Goal: Task Accomplishment & Management: Use online tool/utility

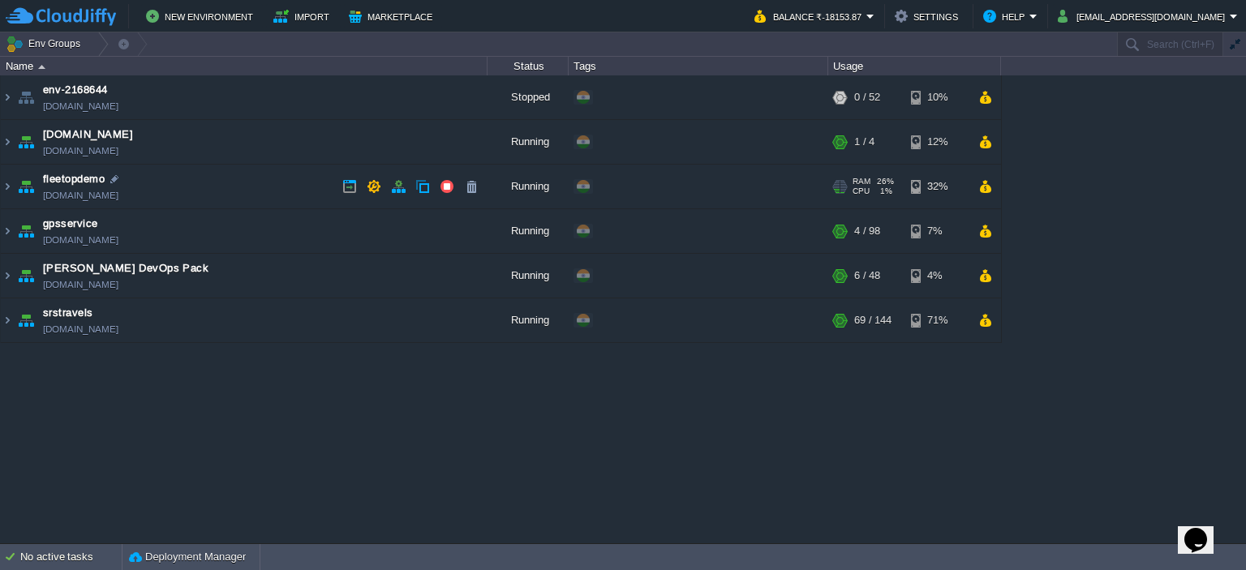
click at [19, 185] on img at bounding box center [26, 187] width 23 height 44
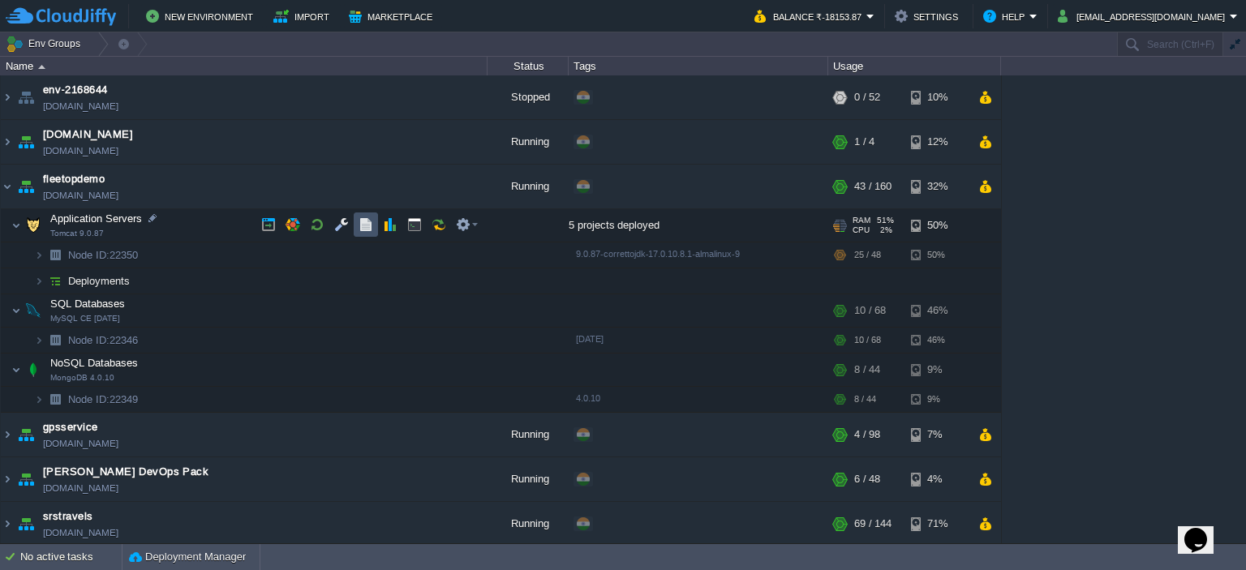
click at [368, 228] on button "button" at bounding box center [366, 224] width 15 height 15
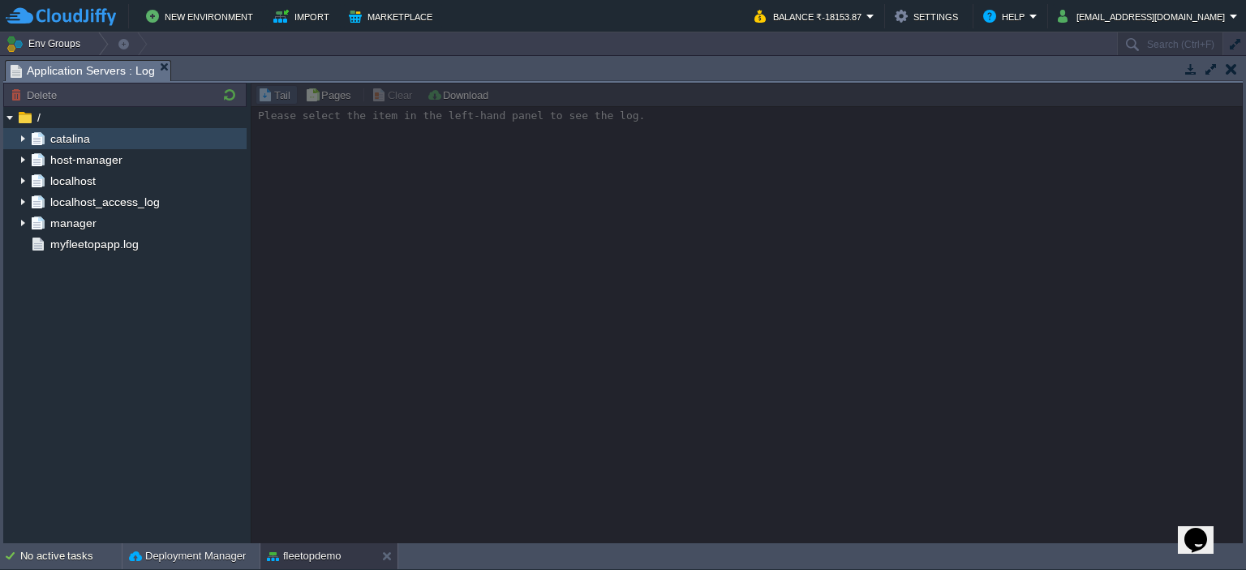
click at [19, 135] on img at bounding box center [22, 138] width 13 height 21
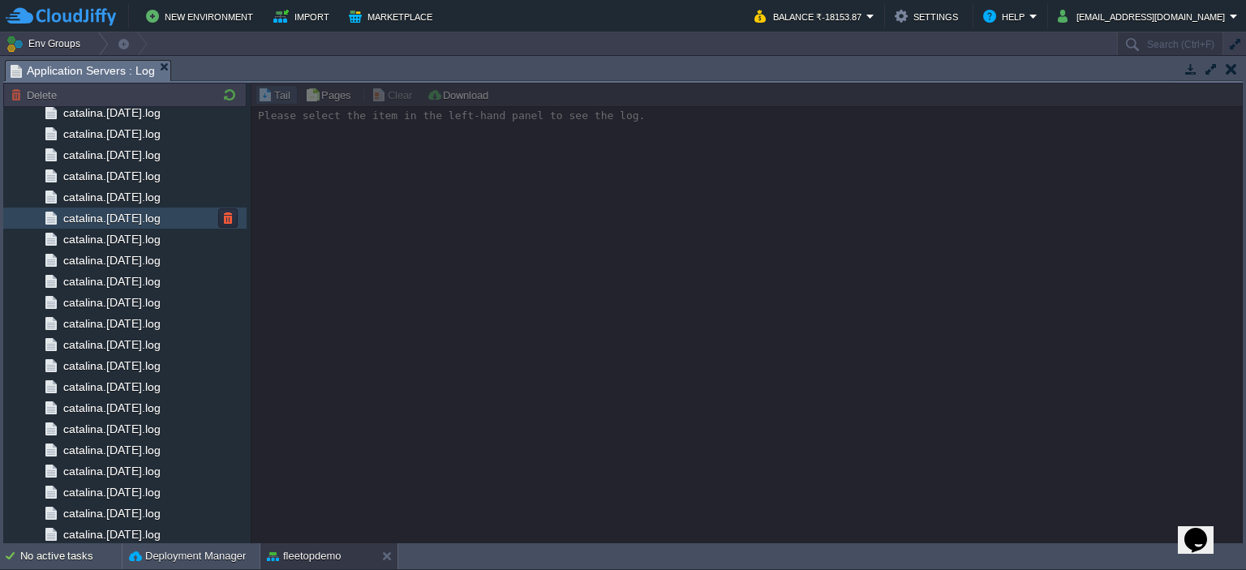
scroll to position [1652, 0]
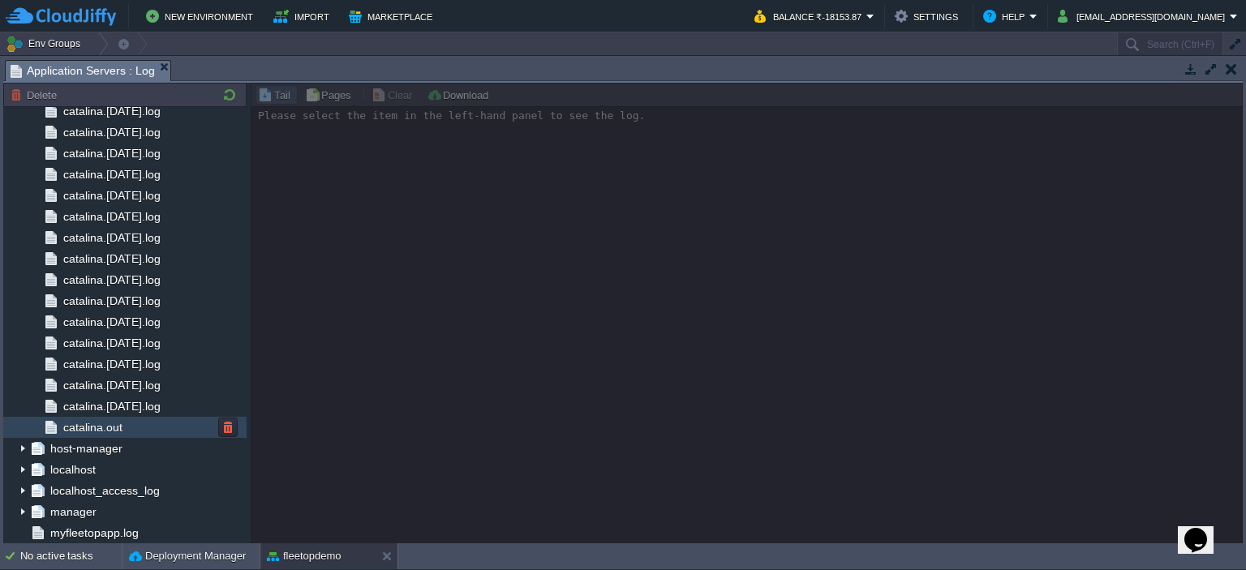
click at [127, 423] on div "catalina.out" at bounding box center [124, 427] width 243 height 21
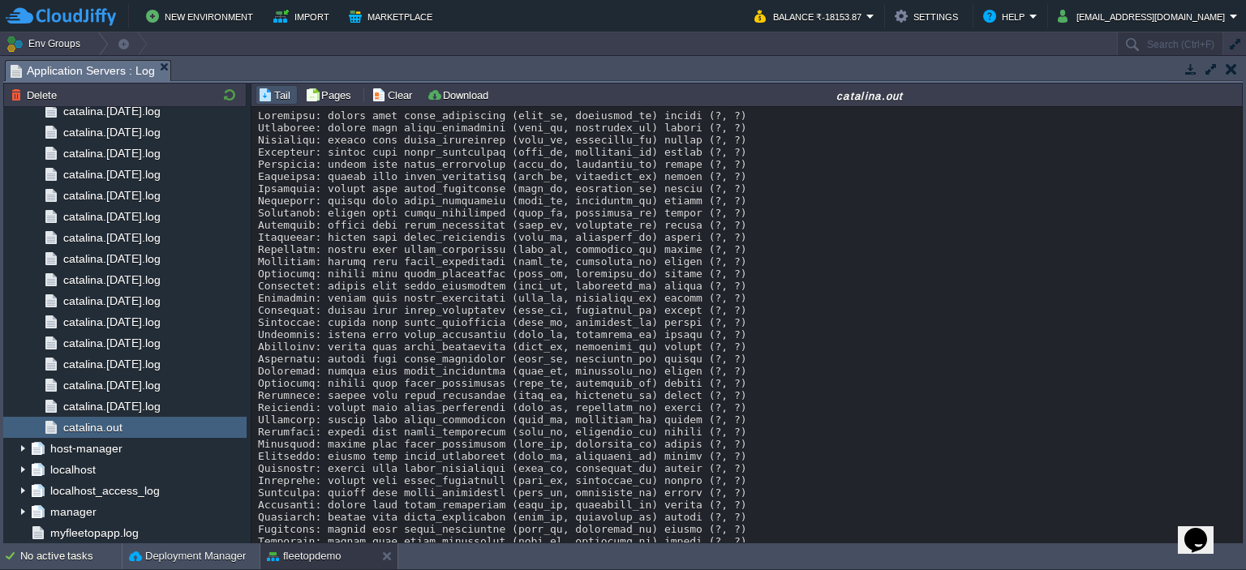
scroll to position [57217, 0]
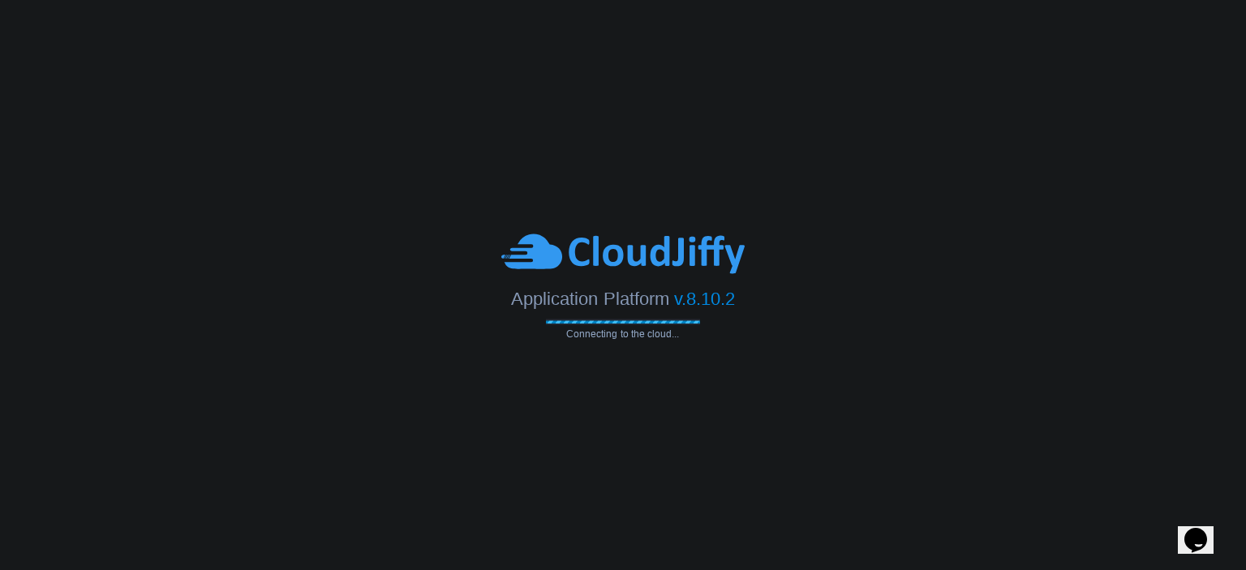
click at [204, 570] on body "Application Platform v.8.10.2 Connecting to the cloud..." at bounding box center [623, 285] width 1246 height 570
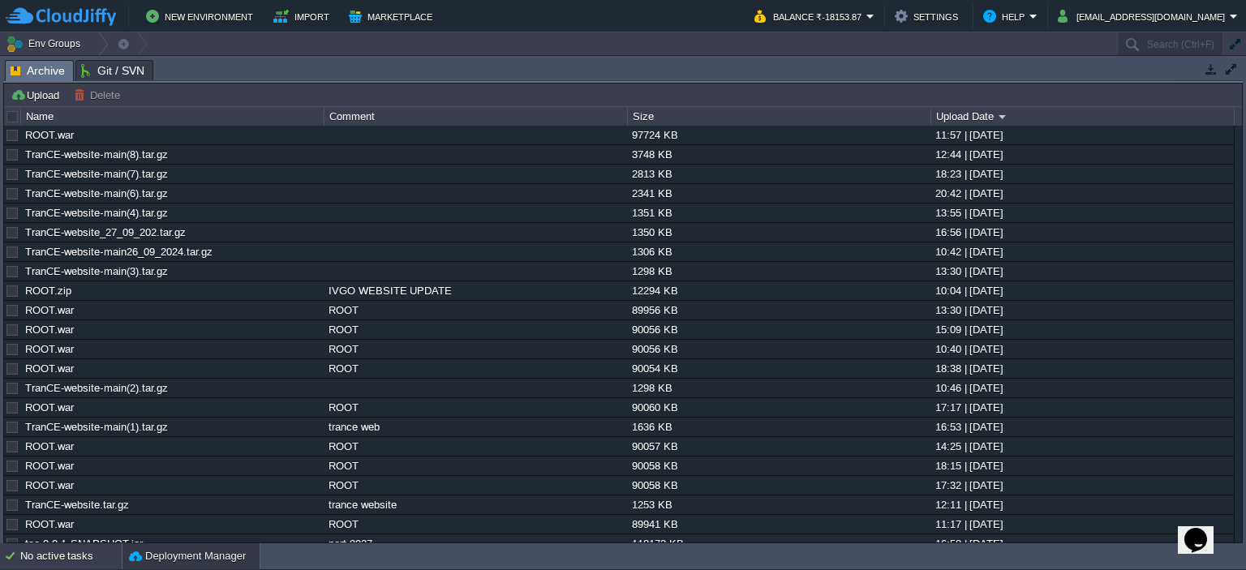
click at [72, 554] on div "No active tasks" at bounding box center [70, 557] width 101 height 26
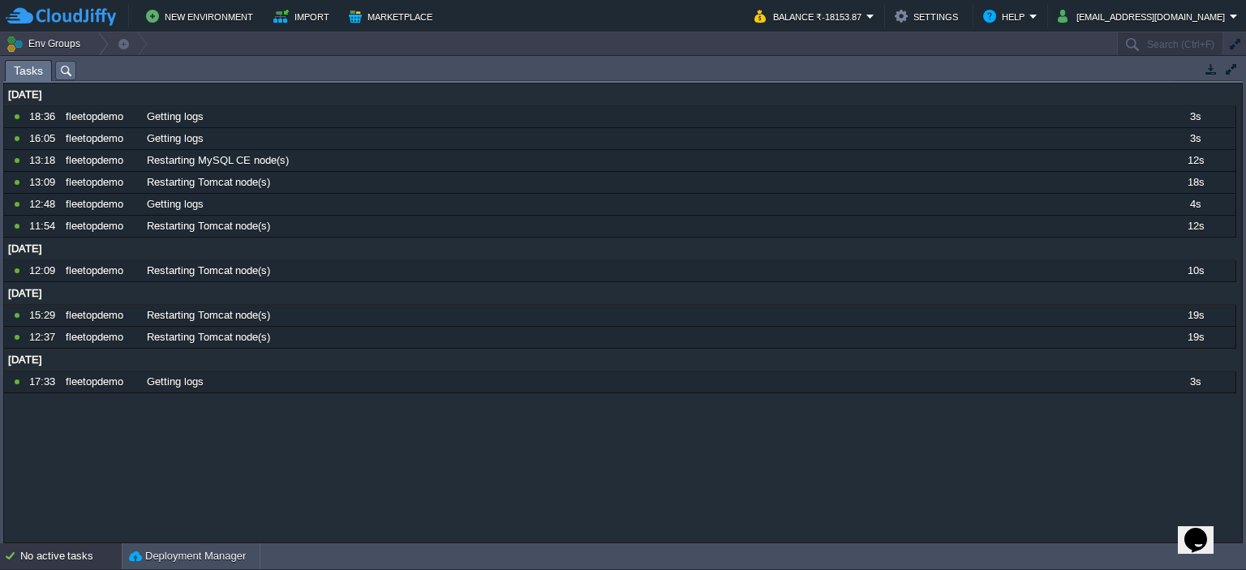
click at [72, 554] on div "No active tasks" at bounding box center [70, 557] width 101 height 26
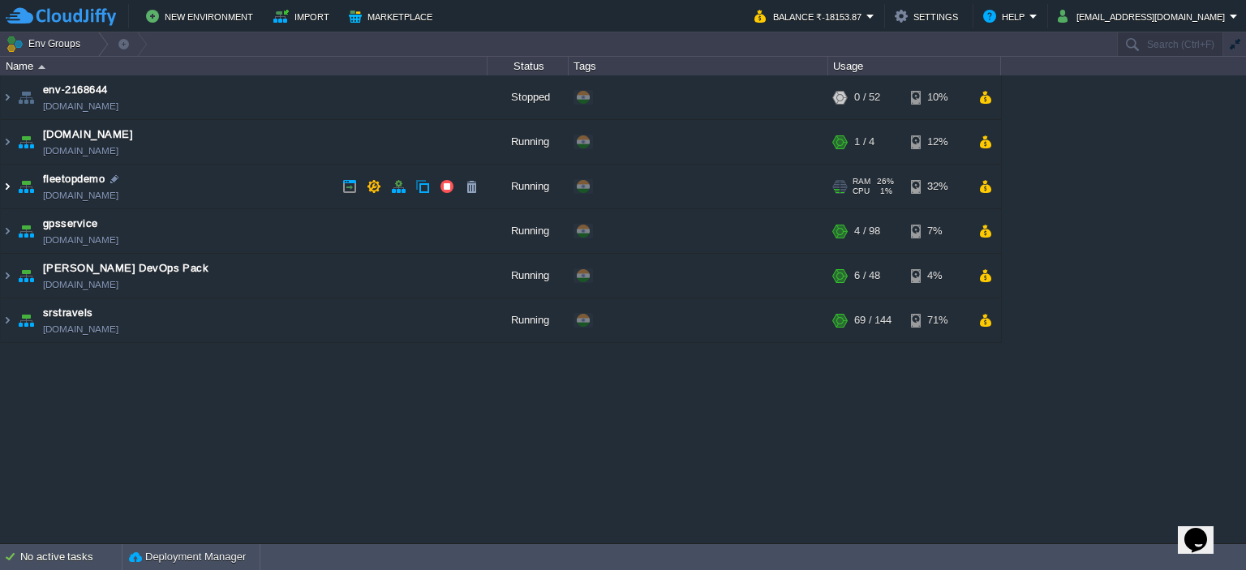
click at [10, 194] on img at bounding box center [7, 187] width 13 height 44
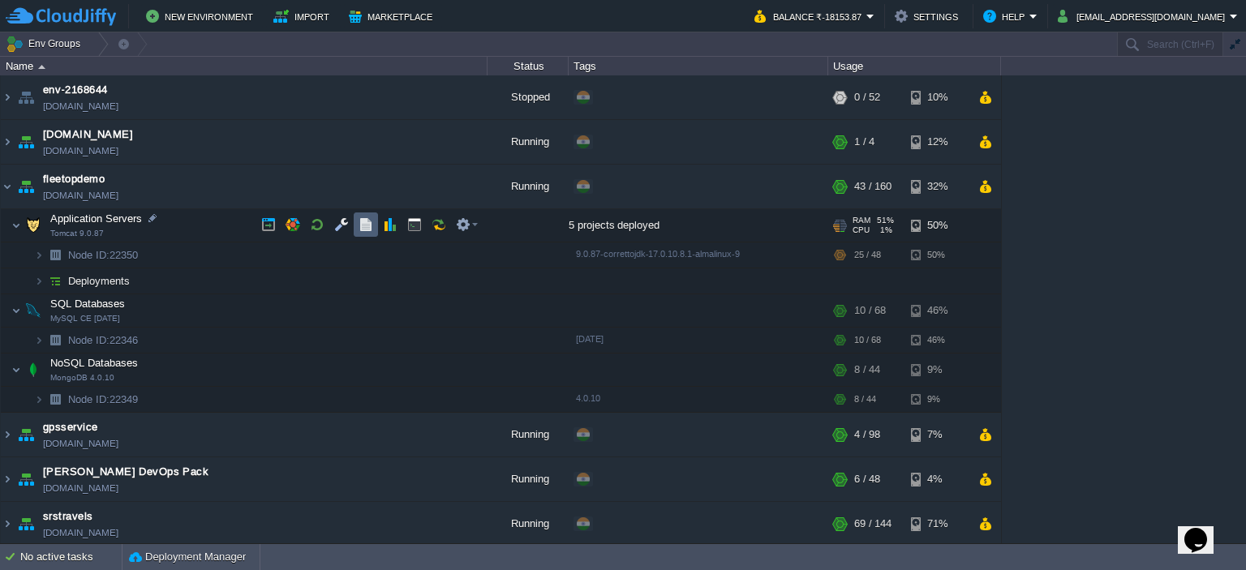
click at [366, 230] on button "button" at bounding box center [366, 224] width 15 height 15
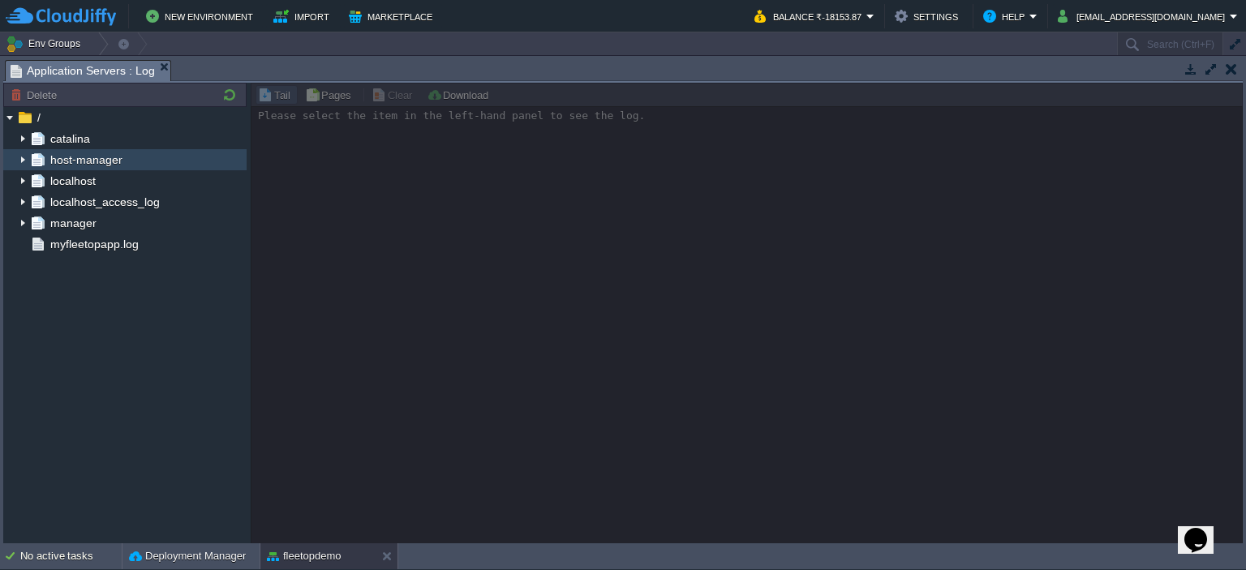
click at [17, 155] on img at bounding box center [22, 159] width 13 height 21
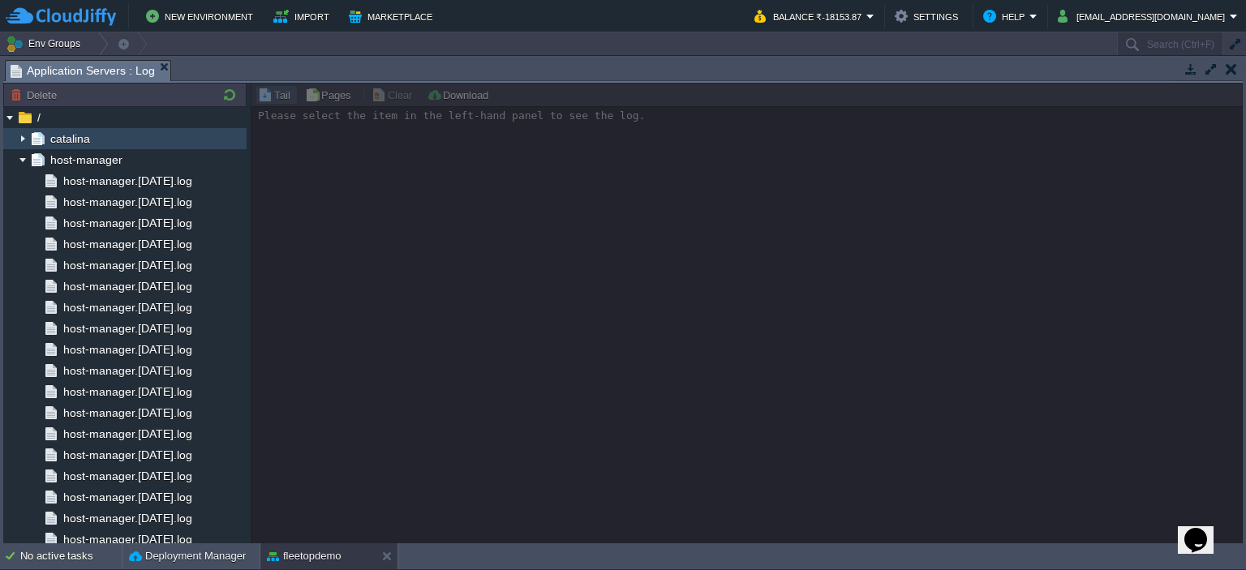
click at [22, 139] on img at bounding box center [22, 138] width 13 height 21
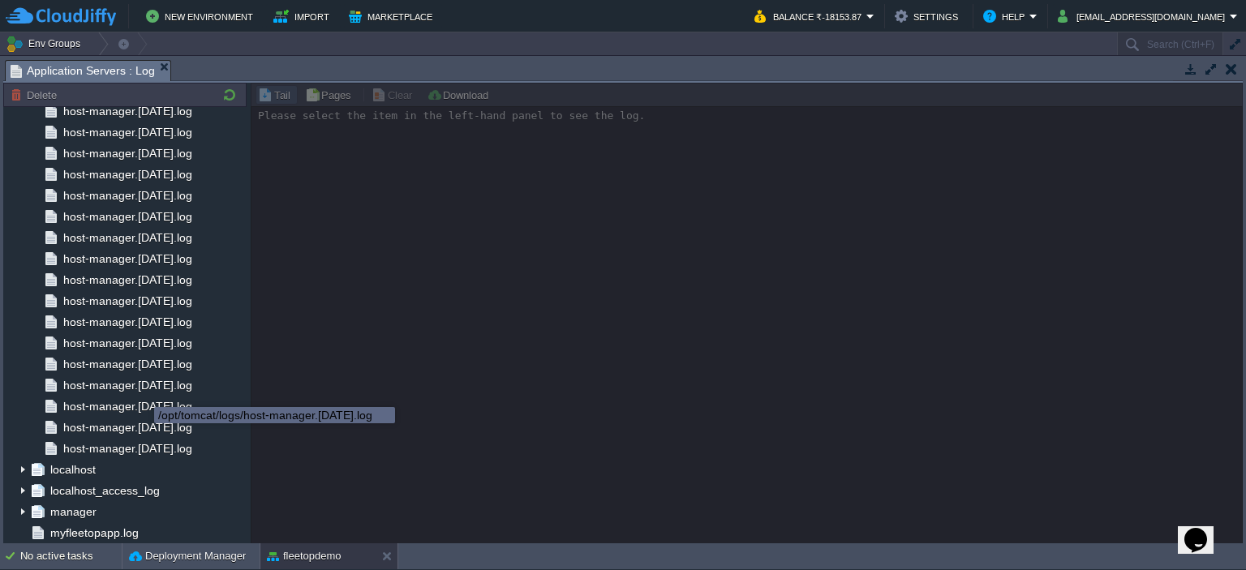
scroll to position [1877, 0]
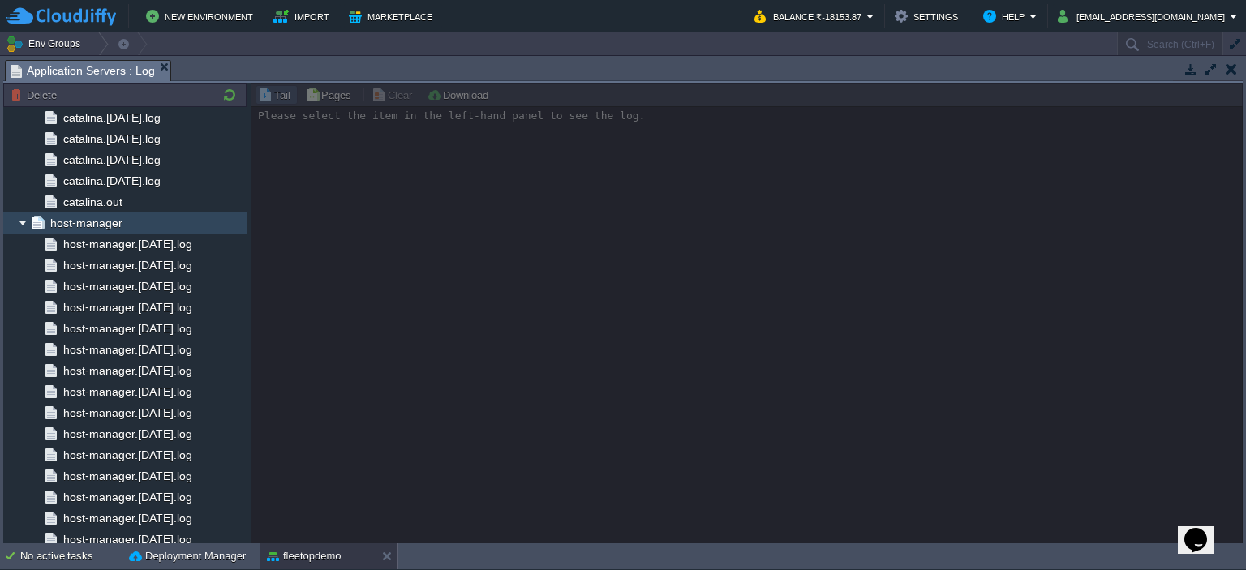
click at [30, 226] on img at bounding box center [38, 223] width 18 height 21
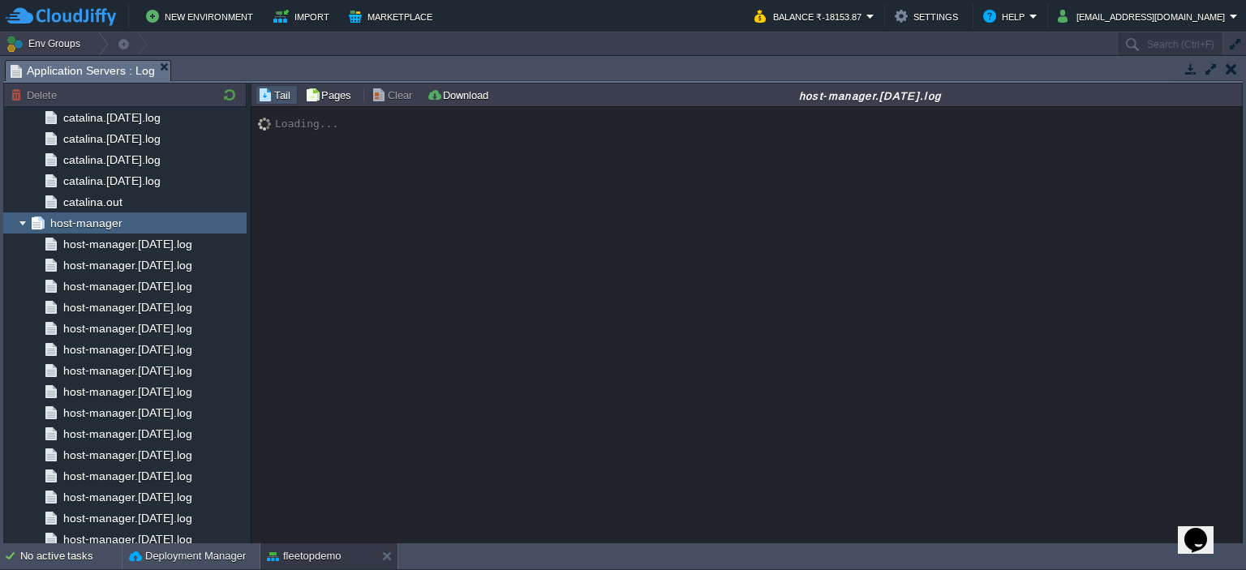
click at [24, 221] on img at bounding box center [22, 223] width 13 height 21
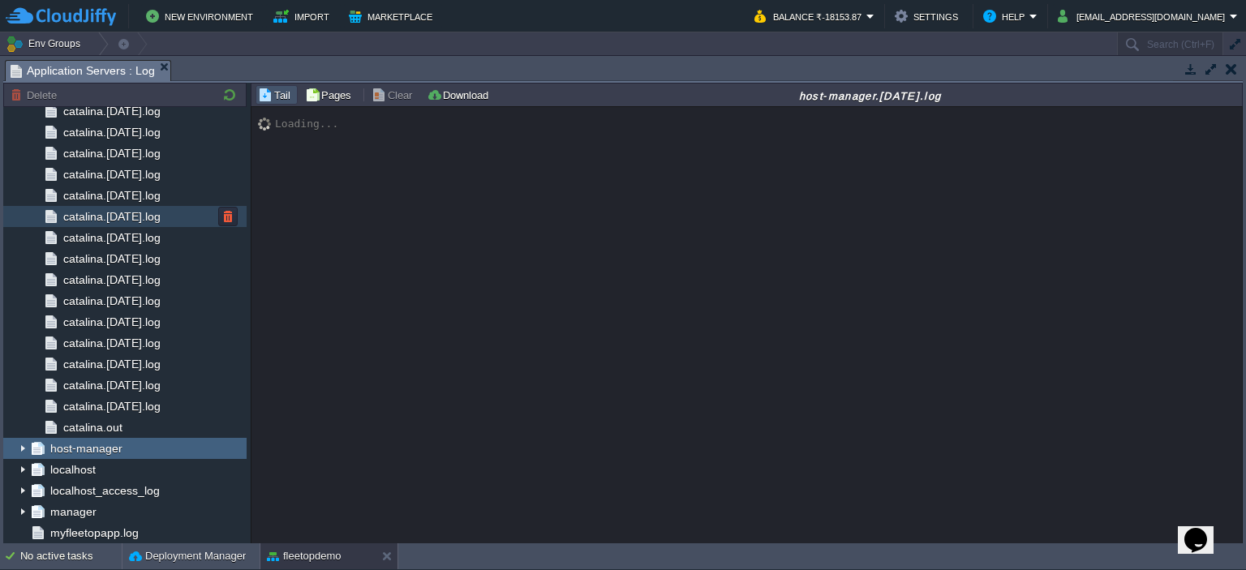
scroll to position [1652, 0]
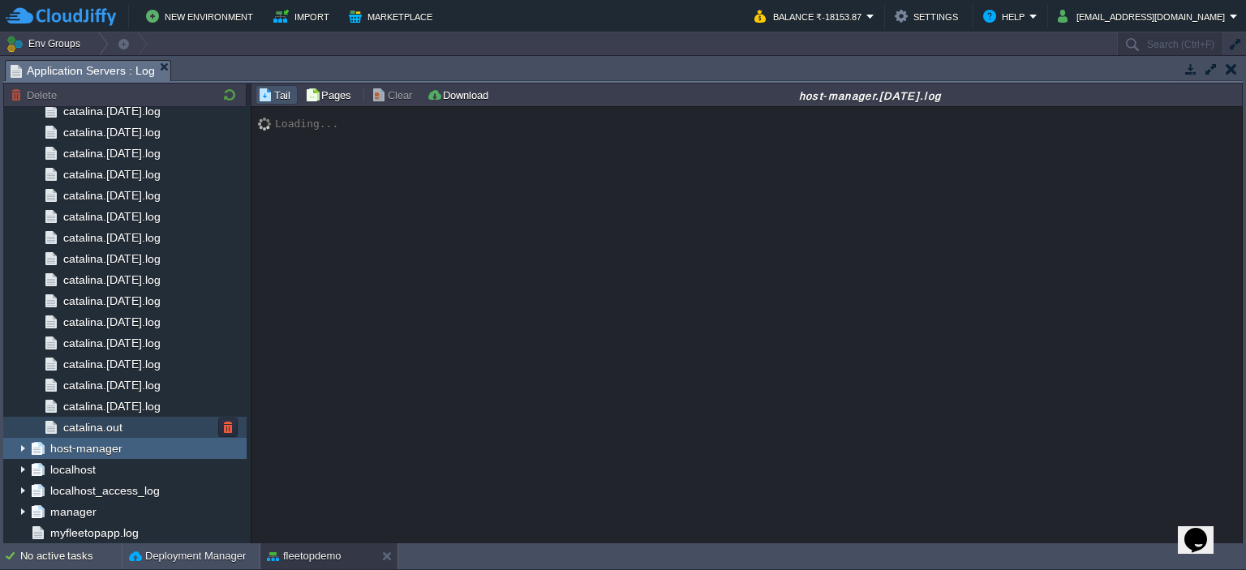
click at [79, 428] on span "catalina.out" at bounding box center [92, 427] width 65 height 15
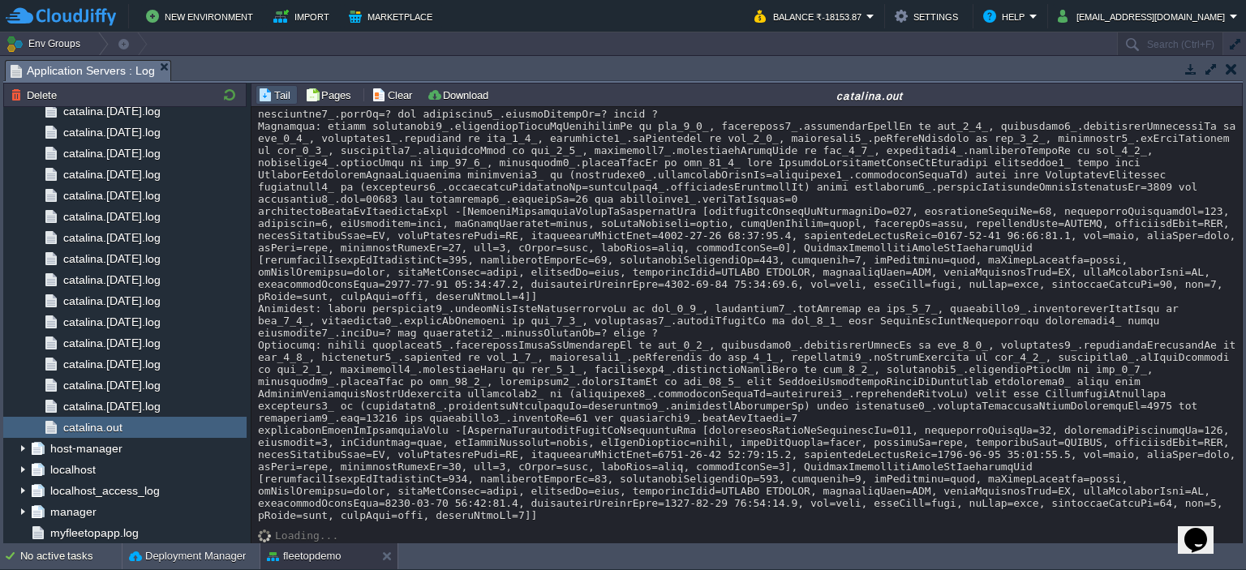
scroll to position [58955, 0]
click at [393, 96] on button "Clear" at bounding box center [394, 95] width 45 height 15
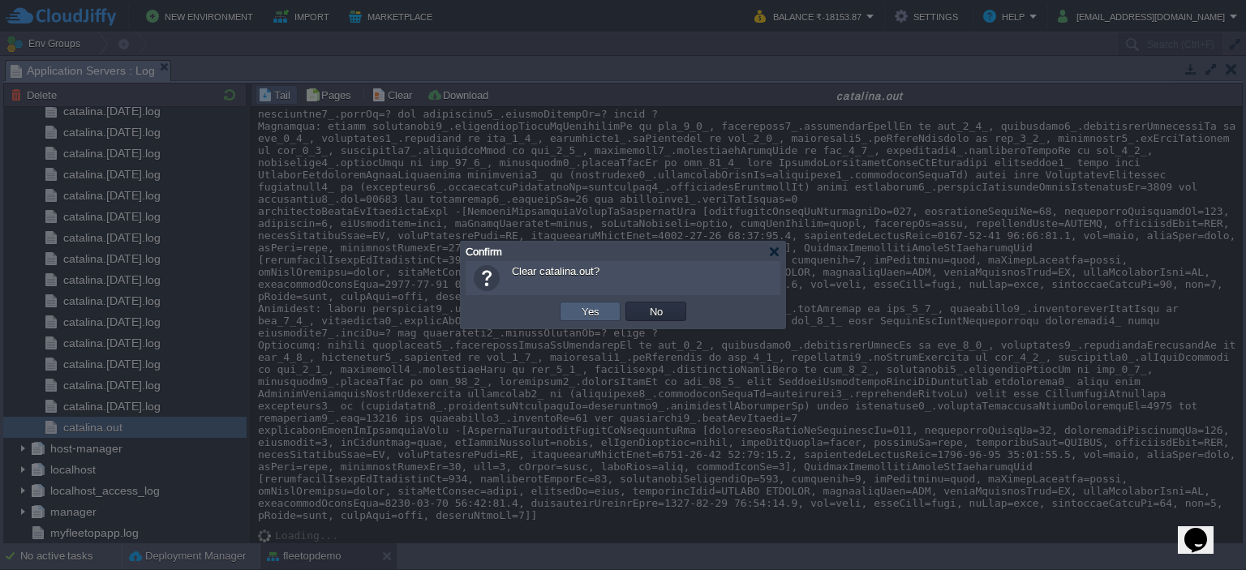
click at [582, 303] on td "Yes" at bounding box center [590, 311] width 61 height 19
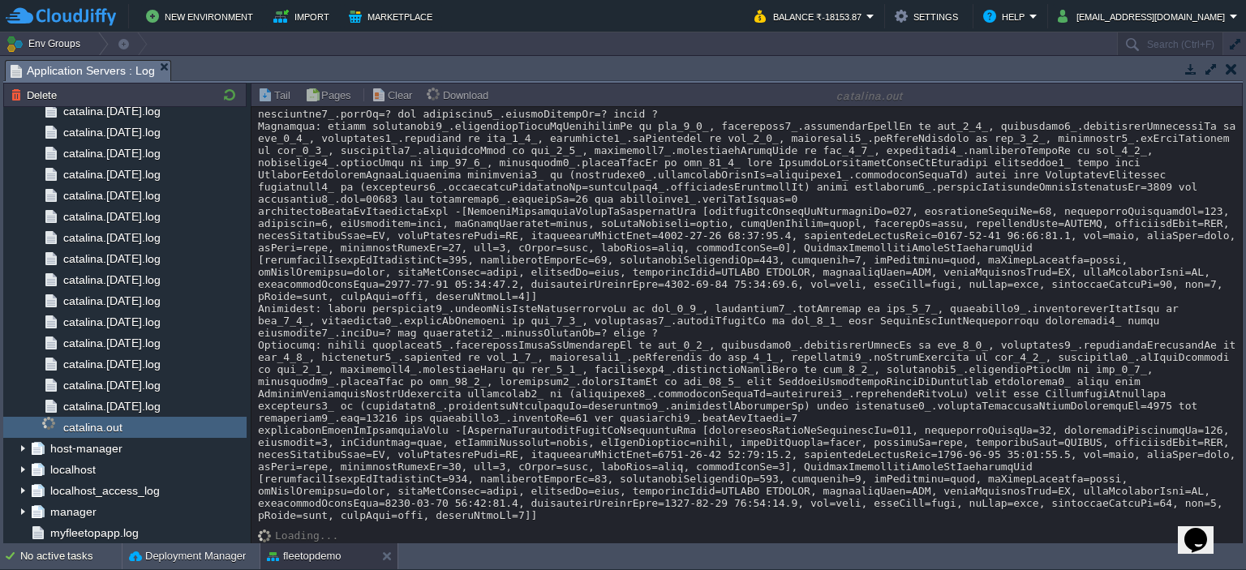
scroll to position [0, 0]
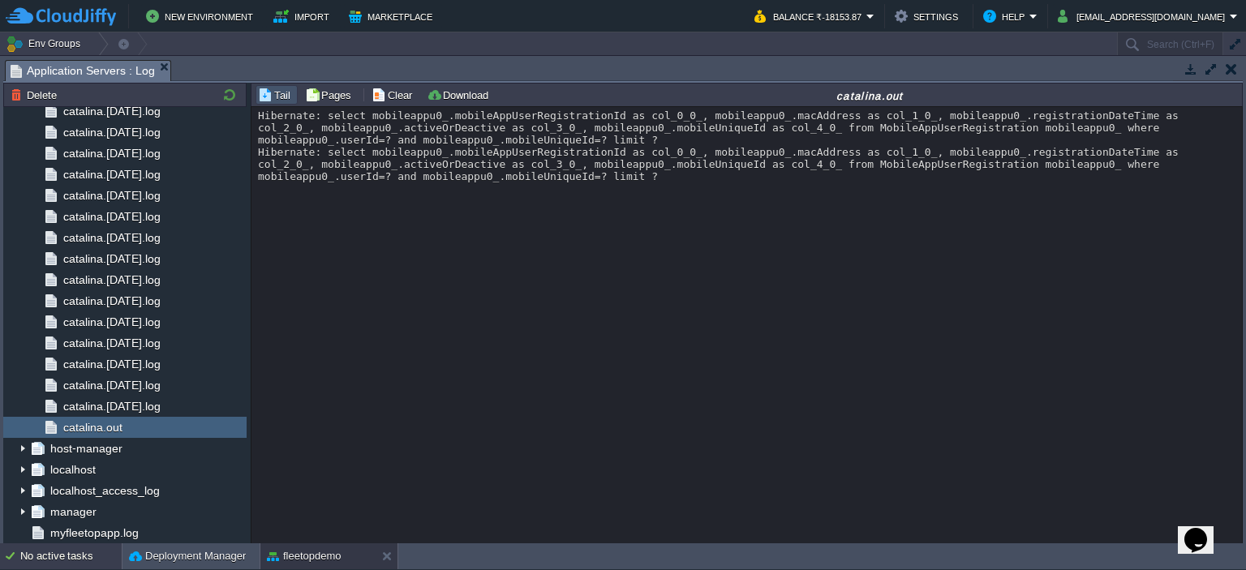
click at [84, 544] on div "No active tasks" at bounding box center [70, 557] width 101 height 26
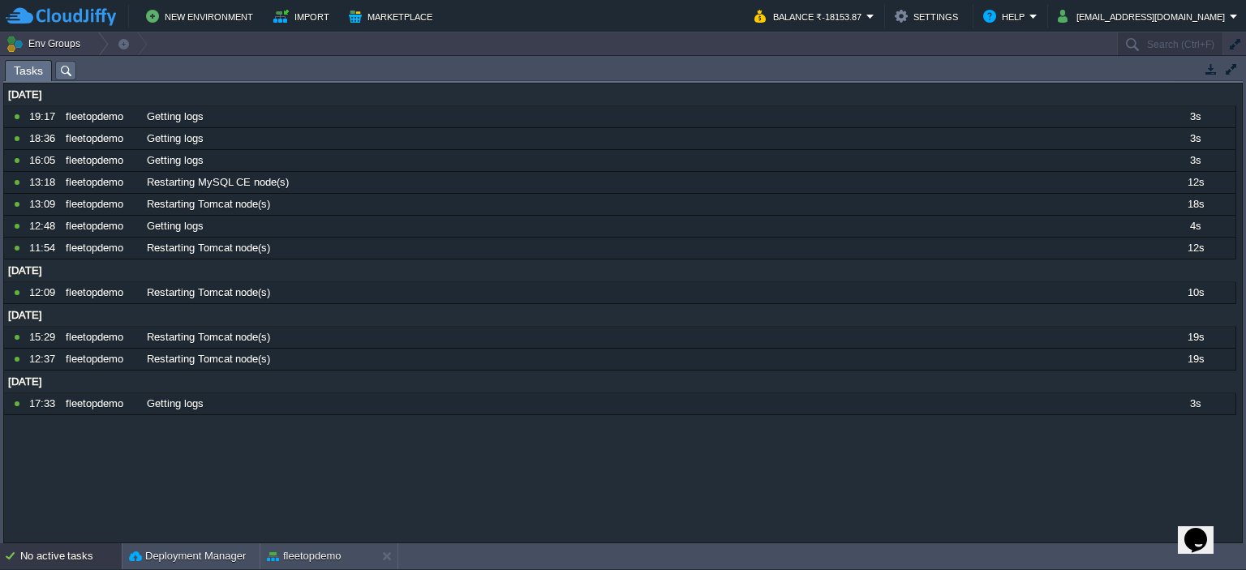
click at [84, 544] on div "No active tasks" at bounding box center [70, 557] width 101 height 26
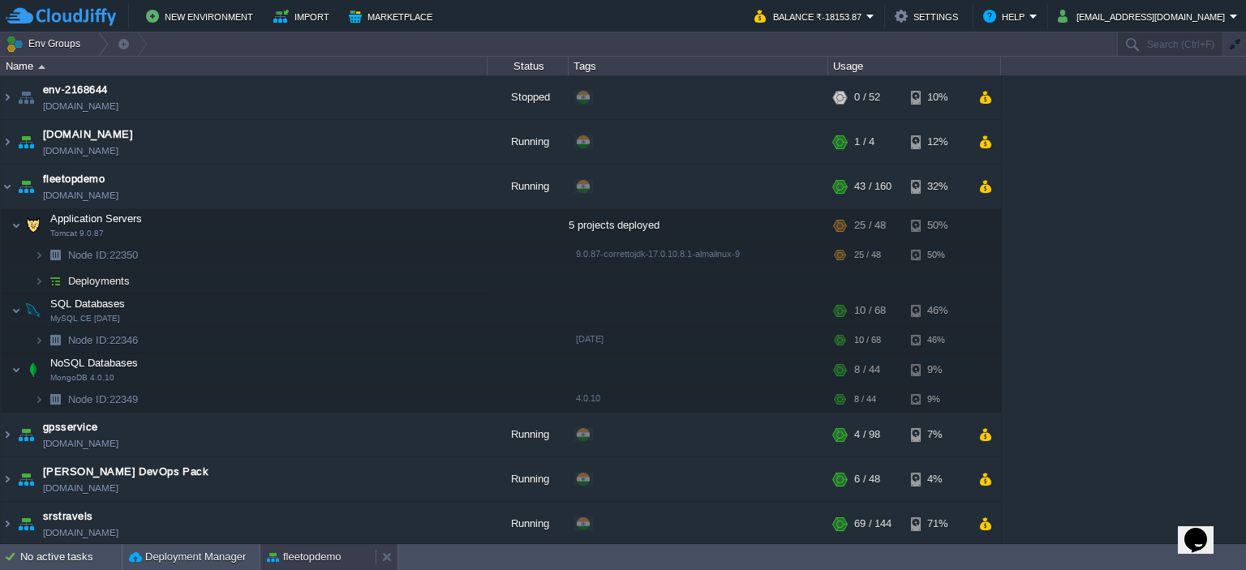
click at [307, 548] on div "fleetopdemo" at bounding box center [317, 557] width 115 height 26
